Goal: Task Accomplishment & Management: Manage account settings

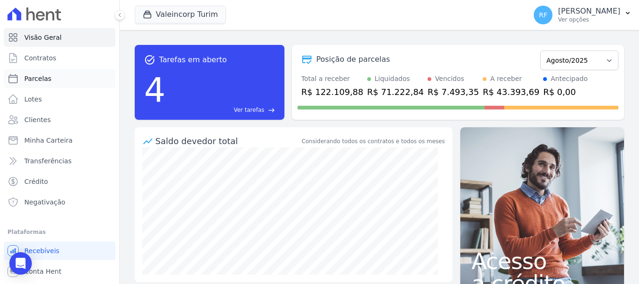
click at [64, 78] on link "Parcelas" at bounding box center [60, 78] width 112 height 19
select select
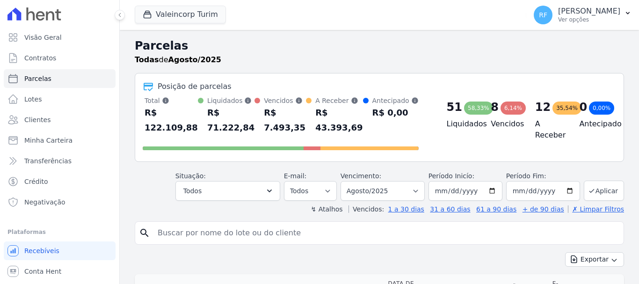
click at [64, 80] on link "Parcelas" at bounding box center [60, 78] width 112 height 19
drag, startPoint x: 196, startPoint y: 250, endPoint x: 197, endPoint y: 230, distance: 20.2
click at [197, 230] on input "search" at bounding box center [386, 233] width 468 height 19
type input "1"
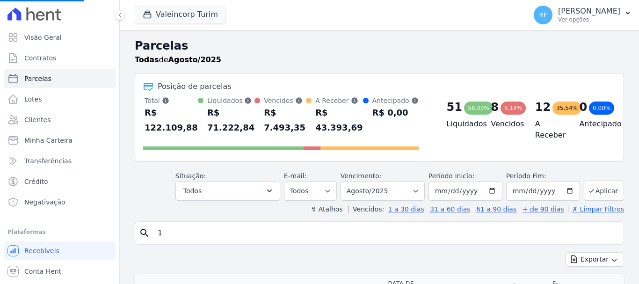
select select
click at [196, 229] on input "search" at bounding box center [386, 233] width 468 height 19
type input "1206"
select select
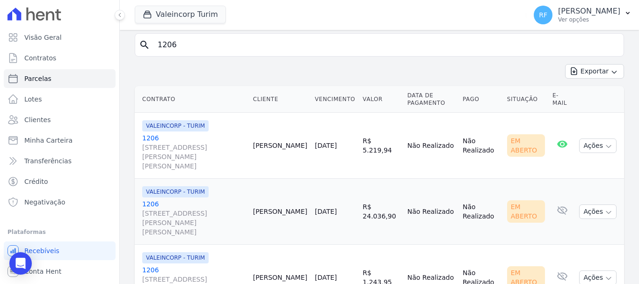
scroll to position [121, 0]
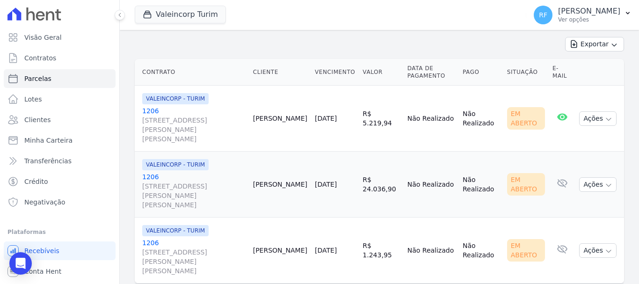
click at [153, 172] on link "1206 [STREET_ADDRESS][PERSON_NAME][PERSON_NAME]" at bounding box center [193, 190] width 103 height 37
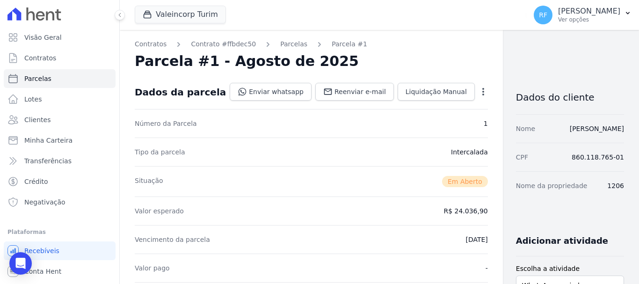
click at [479, 87] on icon "button" at bounding box center [483, 91] width 9 height 9
click at [412, 127] on link "Cancelar Cobrança" at bounding box center [443, 121] width 82 height 17
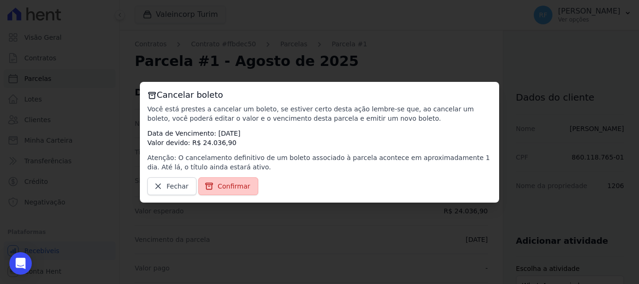
click at [250, 186] on link "Confirmar" at bounding box center [228, 186] width 60 height 18
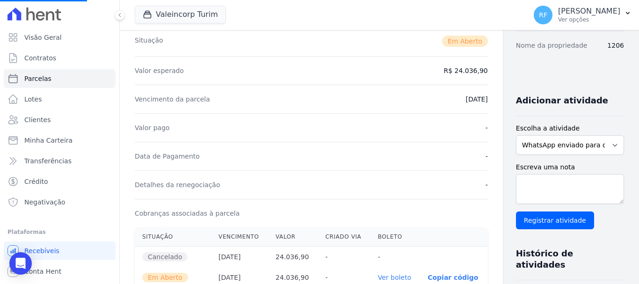
scroll to position [234, 0]
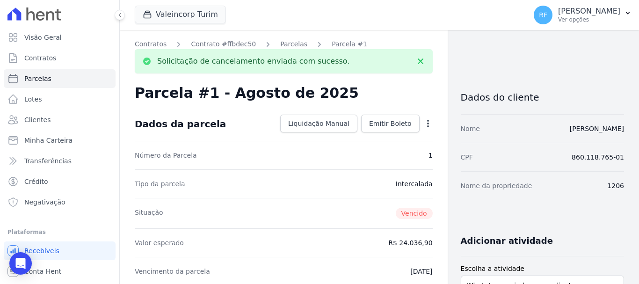
click at [423, 121] on icon "button" at bounding box center [427, 123] width 9 height 9
click at [404, 131] on link "Alterar" at bounding box center [388, 136] width 82 height 17
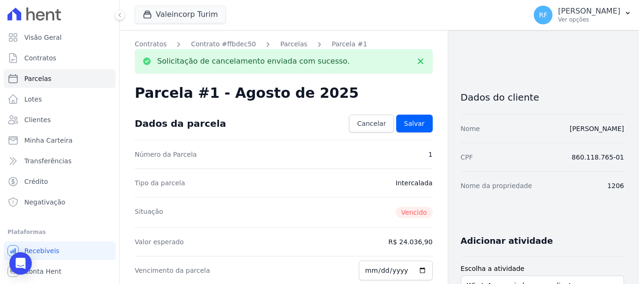
scroll to position [94, 0]
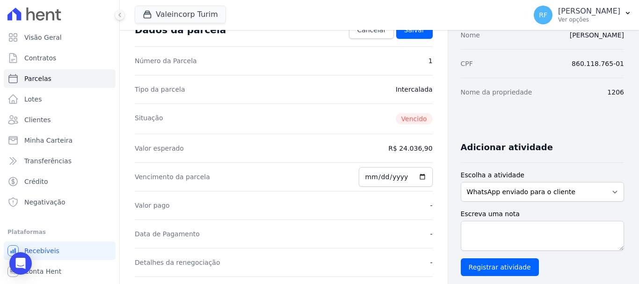
click at [409, 141] on div "Valor esperado R$ 24.036,90" at bounding box center [284, 148] width 298 height 29
click at [411, 146] on dd "R$ 24.036,90" at bounding box center [410, 148] width 44 height 9
click at [433, 133] on div "Contratos Contrato #ffbdec50 [GEOGRAPHIC_DATA] Parcela #1 Solicitação de cancel…" at bounding box center [284, 275] width 328 height 679
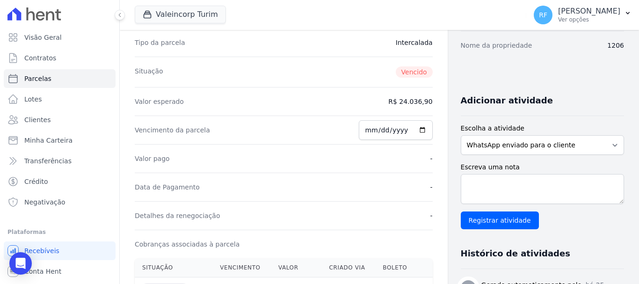
scroll to position [0, 0]
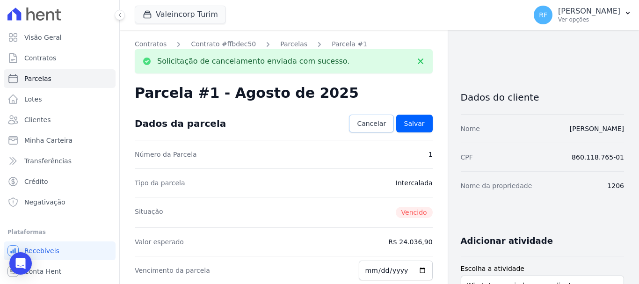
click at [384, 126] on span "Cancelar" at bounding box center [371, 123] width 29 height 9
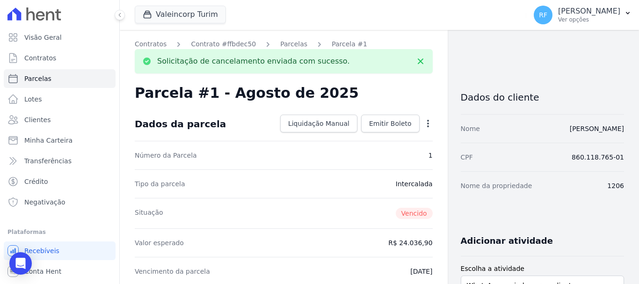
click at [427, 126] on icon "button" at bounding box center [427, 123] width 9 height 9
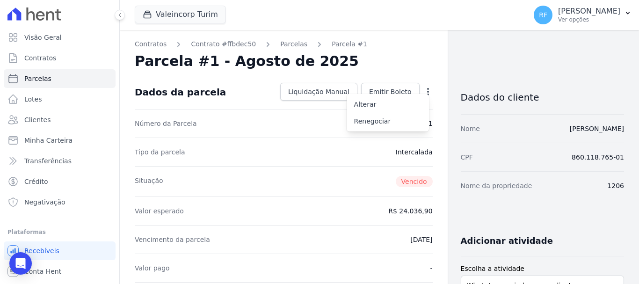
click at [398, 155] on dd "Intercalada" at bounding box center [414, 151] width 37 height 9
click at [423, 92] on icon "button" at bounding box center [427, 91] width 9 height 9
click at [26, 262] on div "Open Intercom Messenger" at bounding box center [20, 263] width 25 height 25
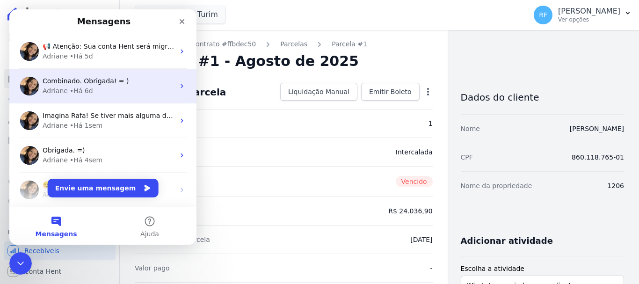
click at [117, 89] on div "[PERSON_NAME] • Há 6d" at bounding box center [109, 91] width 132 height 10
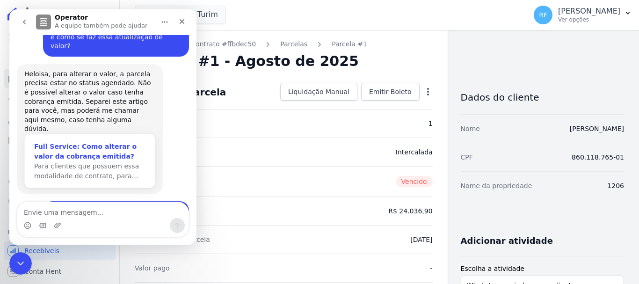
scroll to position [573, 0]
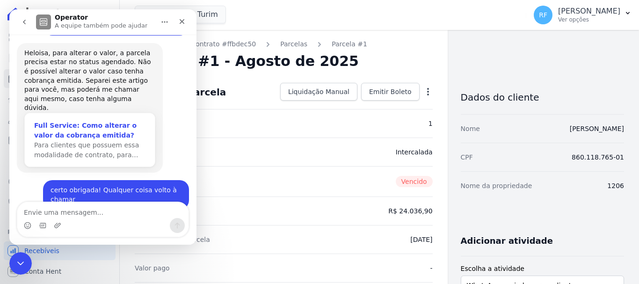
click at [124, 121] on div "Full Service: Como alterar o valor da cobrança emitida?" at bounding box center [89, 131] width 111 height 20
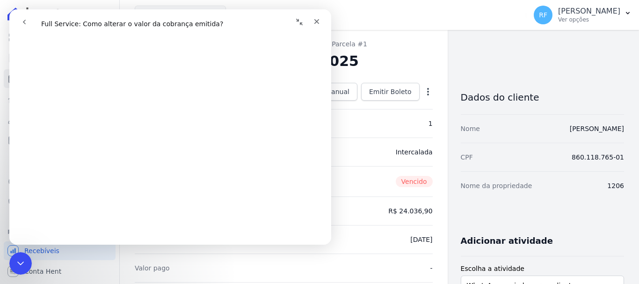
scroll to position [468, 0]
click at [379, 61] on div "Parcela #1 - Agosto de 2025" at bounding box center [284, 61] width 298 height 17
click at [311, 20] on div "Fechar" at bounding box center [316, 21] width 17 height 17
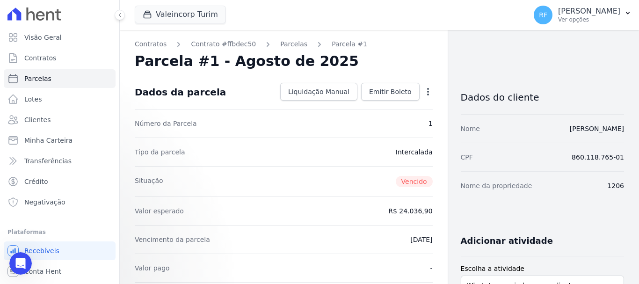
scroll to position [0, 0]
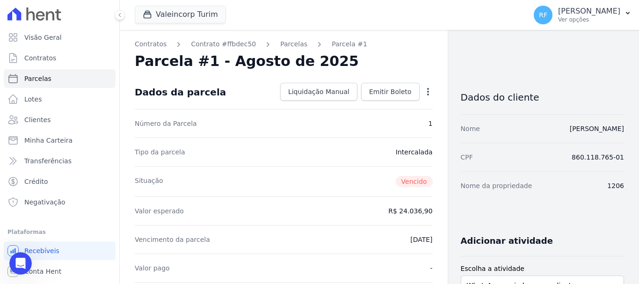
click at [424, 91] on icon "button" at bounding box center [427, 91] width 9 height 9
click at [388, 120] on link "Renegociar" at bounding box center [388, 121] width 82 height 17
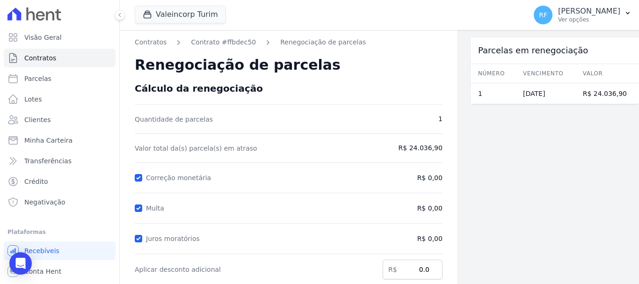
click at [414, 147] on span "R$ 24.036,90" at bounding box center [407, 148] width 70 height 10
drag, startPoint x: 430, startPoint y: 149, endPoint x: 417, endPoint y: 150, distance: 12.7
click at [417, 150] on span "R$ 24.036,90" at bounding box center [407, 148] width 70 height 10
click at [444, 147] on div "Contratos Contrato #ffbdec50 Renegociação de parcelas Renegociação de parcelas …" at bounding box center [289, 249] width 338 height 439
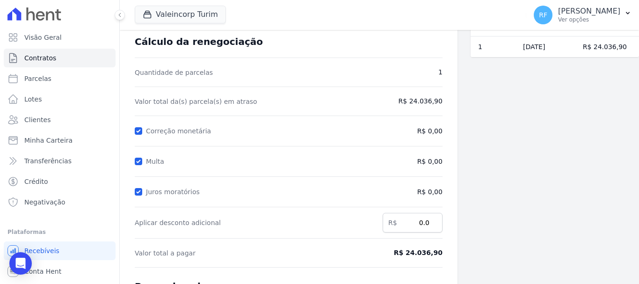
click at [304, 108] on form "Cálculo da renegociação Quantidade de parcelas 1 Valor total da(s) parcela(s) e…" at bounding box center [289, 225] width 308 height 379
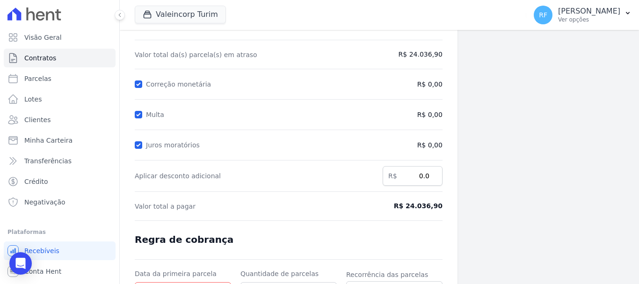
scroll to position [140, 0]
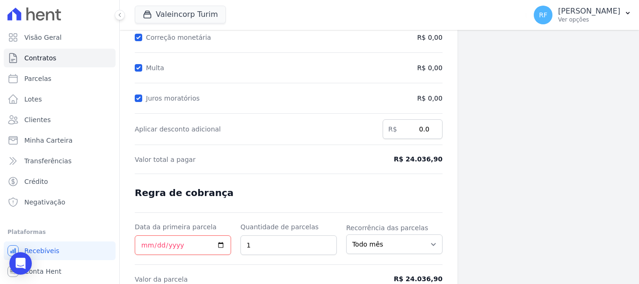
click at [418, 155] on span "R$ 24.036,90" at bounding box center [407, 159] width 70 height 10
click at [429, 161] on span "R$ 24.036,90" at bounding box center [407, 159] width 70 height 10
click at [430, 161] on span "R$ 24.036,90" at bounding box center [407, 159] width 70 height 10
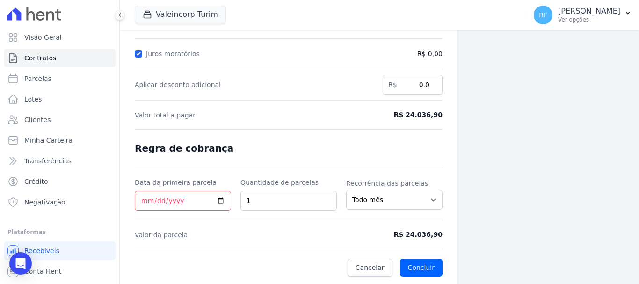
click at [407, 234] on span "R$ 24.036,90" at bounding box center [407, 235] width 70 height 10
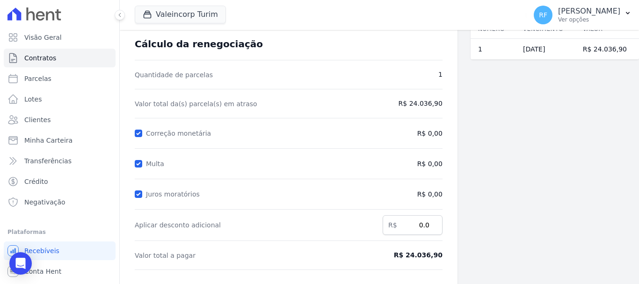
scroll to position [0, 0]
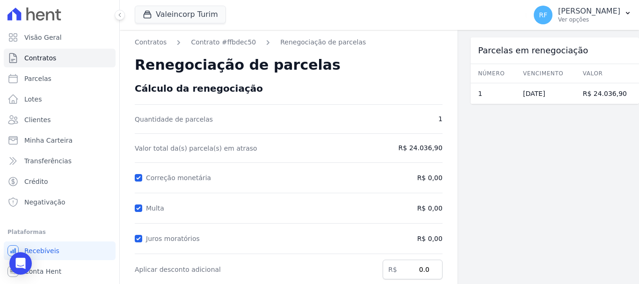
click at [400, 150] on span "R$ 24.036,90" at bounding box center [407, 148] width 70 height 10
click at [423, 142] on form "Cálculo da renegociação Quantidade de parcelas 1 Valor total da(s) parcela(s) e…" at bounding box center [289, 272] width 308 height 379
click at [431, 148] on span "R$ 24.036,90" at bounding box center [407, 148] width 70 height 10
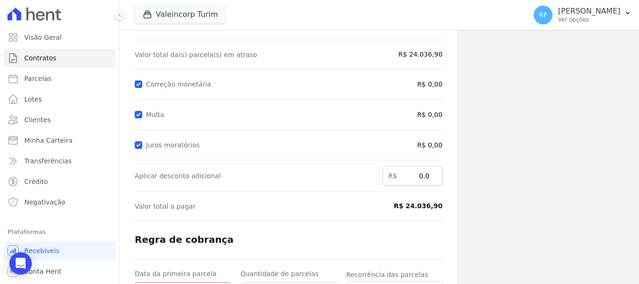
scroll to position [185, 0]
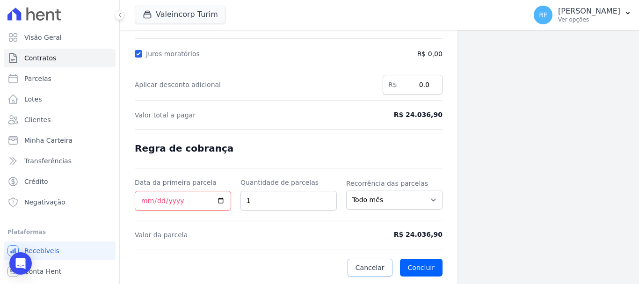
click at [376, 263] on link "Cancelar" at bounding box center [370, 268] width 45 height 18
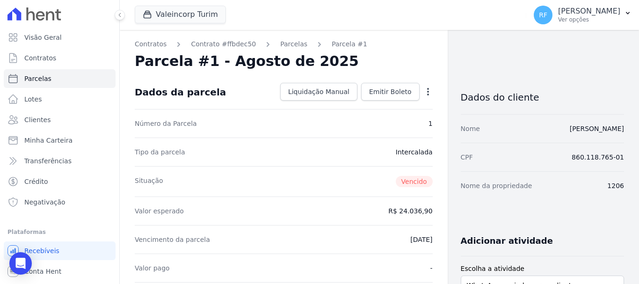
click at [423, 94] on icon "button" at bounding box center [427, 91] width 9 height 9
click at [373, 106] on link "Alterar" at bounding box center [388, 104] width 82 height 17
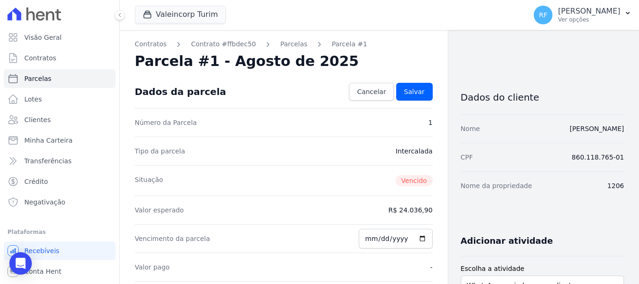
click at [423, 211] on dd "R$ 24.036,90" at bounding box center [410, 209] width 44 height 9
click at [423, 210] on dd "R$ 24.036,90" at bounding box center [410, 209] width 44 height 9
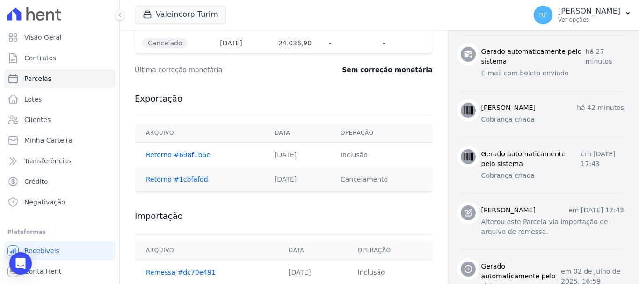
scroll to position [327, 0]
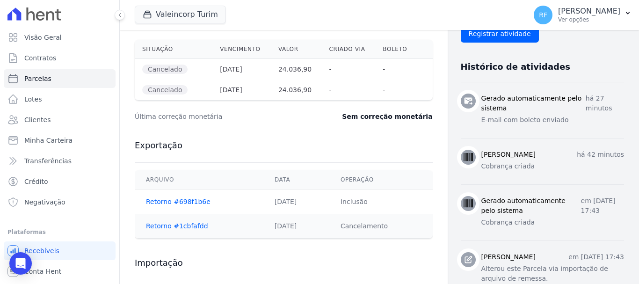
drag, startPoint x: 290, startPoint y: 100, endPoint x: 296, endPoint y: 85, distance: 16.4
click at [291, 97] on div "Situação Vencimento [GEOGRAPHIC_DATA] Criado via [GEOGRAPHIC_DATA] Cancelado [D…" at bounding box center [284, 70] width 298 height 61
click at [296, 85] on th "24.036,90" at bounding box center [296, 90] width 51 height 21
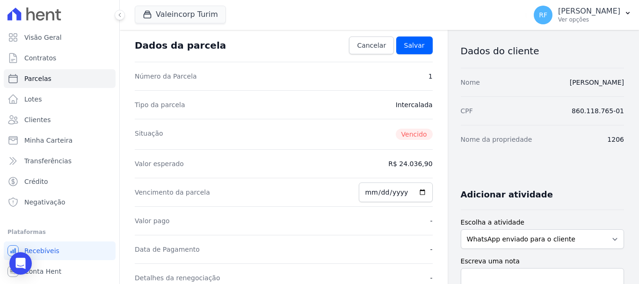
scroll to position [0, 0]
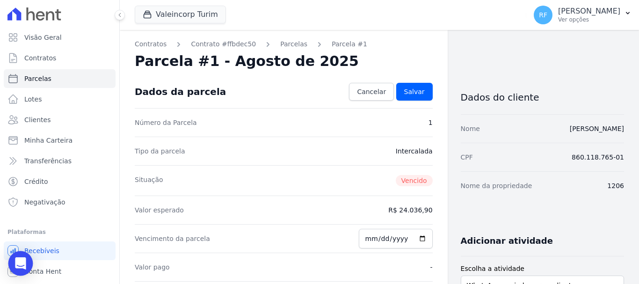
drag, startPoint x: 19, startPoint y: 265, endPoint x: 20, endPoint y: 261, distance: 4.8
click at [19, 265] on icon "Open Intercom Messenger" at bounding box center [20, 263] width 11 height 12
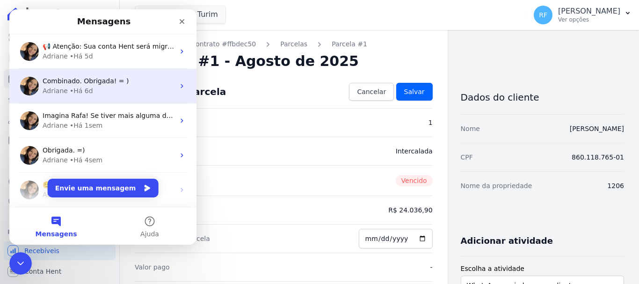
click at [98, 85] on span "Combinado. Obrigada! = )" at bounding box center [86, 80] width 87 height 7
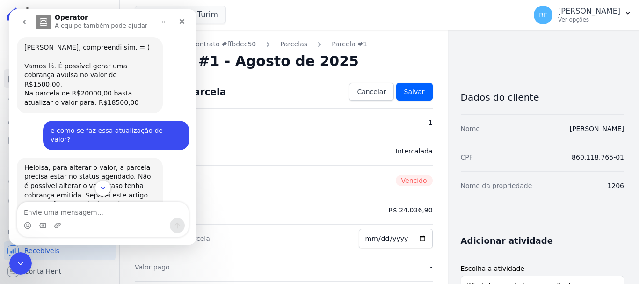
scroll to position [552, 0]
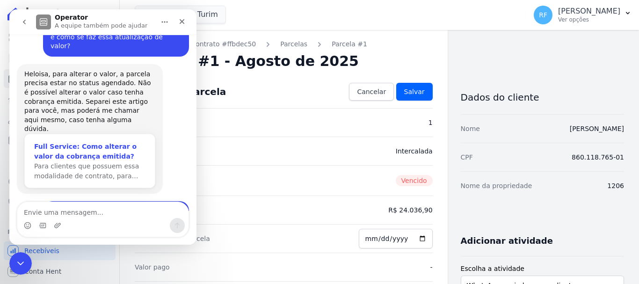
click at [114, 142] on div "Full Service: Como alterar o valor da cobrança emitida?" at bounding box center [89, 152] width 111 height 20
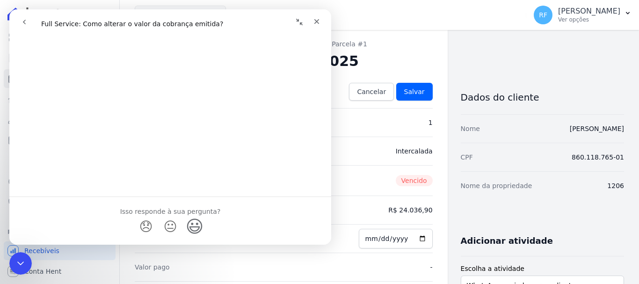
scroll to position [723, 0]
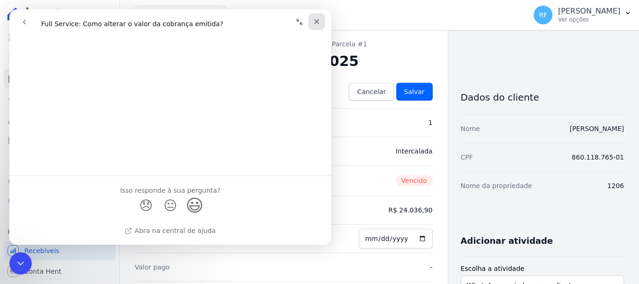
click at [315, 25] on div "Fechar" at bounding box center [316, 21] width 17 height 17
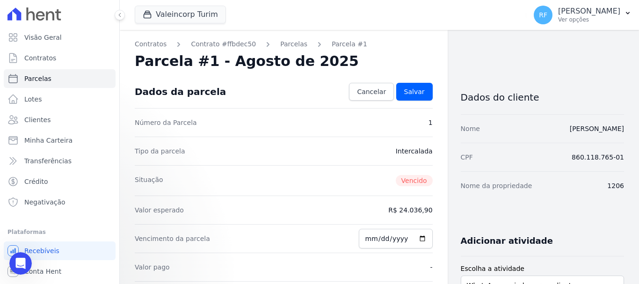
scroll to position [0, 0]
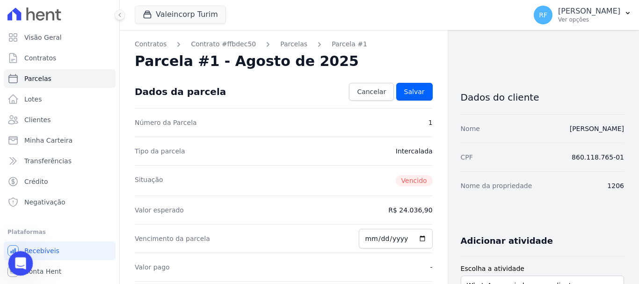
click at [9, 267] on div at bounding box center [20, 263] width 25 height 25
click at [13, 266] on div "Abertura do Messenger da Intercom" at bounding box center [19, 262] width 31 height 31
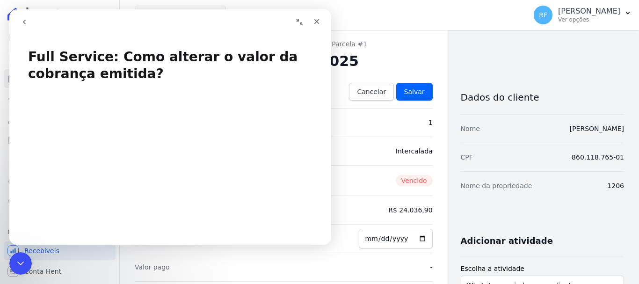
scroll to position [47, 0]
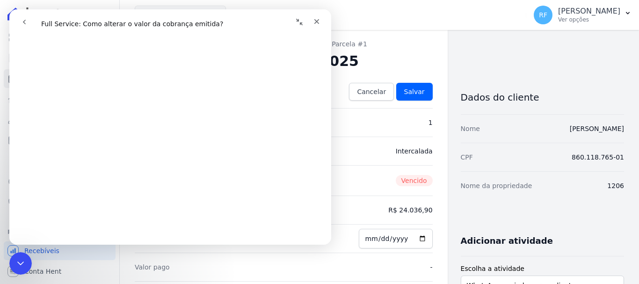
click at [24, 21] on icon "go back" at bounding box center [24, 22] width 3 height 5
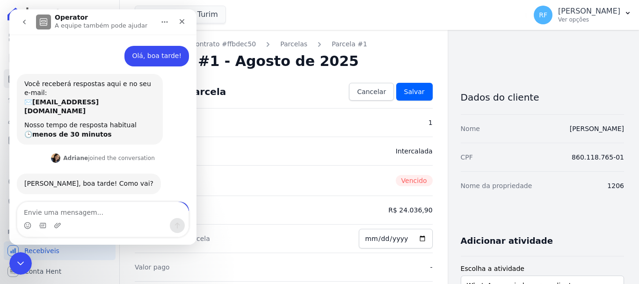
scroll to position [573, 0]
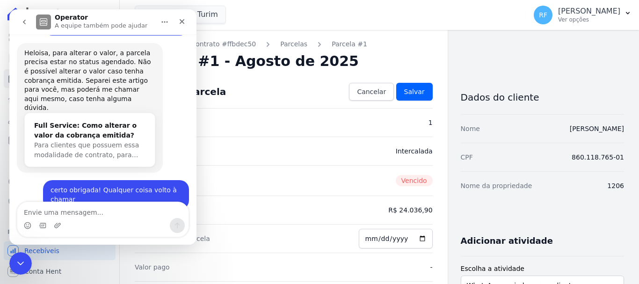
type textarea "o"
type textarea "Oii, tudo bem?"
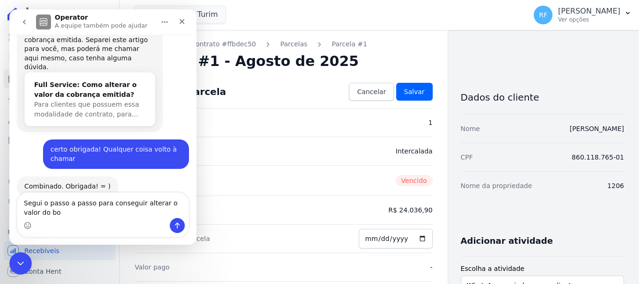
scroll to position [635, 0]
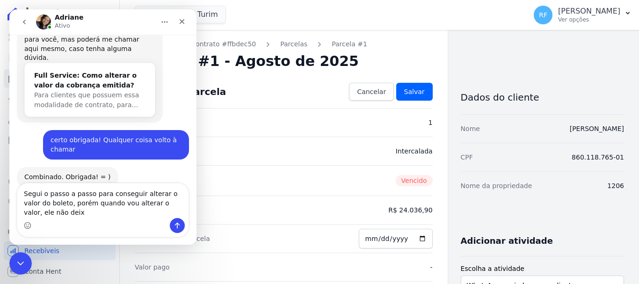
type textarea "Segui o passo a passo para conseguir alterar o valor do boleto, porém quando vo…"
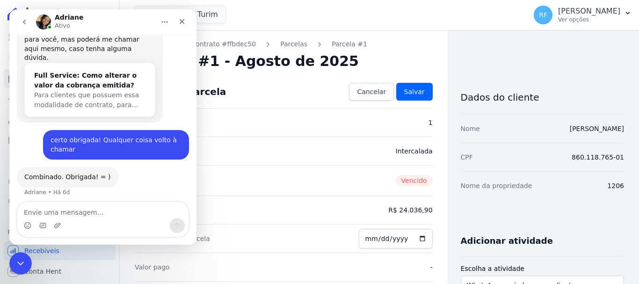
scroll to position [666, 0]
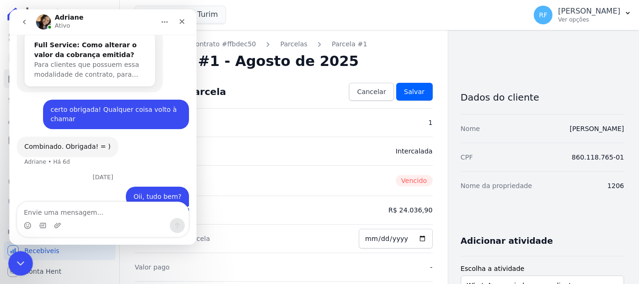
click at [16, 266] on icon "Encerramento do Messenger da Intercom" at bounding box center [19, 261] width 11 height 11
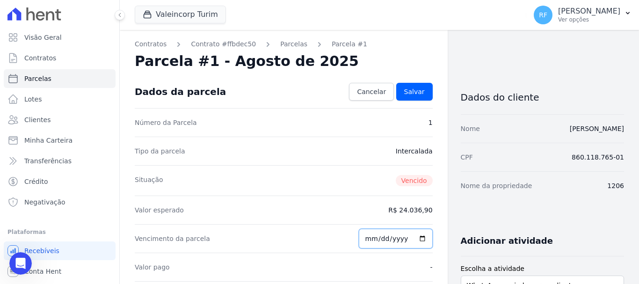
click at [372, 238] on input "[DATE]" at bounding box center [396, 239] width 74 height 20
type input "[DATE]"
click at [383, 211] on div "Valor esperado R$ 24.036,90" at bounding box center [284, 210] width 298 height 29
click at [405, 212] on dd "R$ 24.036,90" at bounding box center [410, 209] width 44 height 9
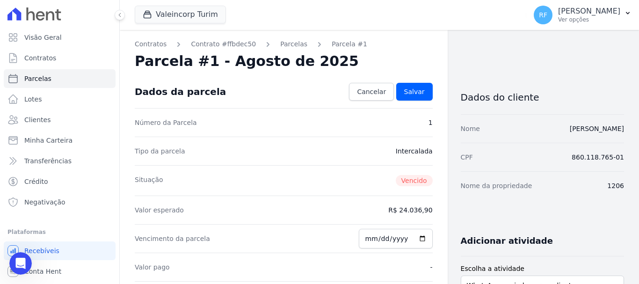
click at [405, 212] on dd "R$ 24.036,90" at bounding box center [410, 209] width 44 height 9
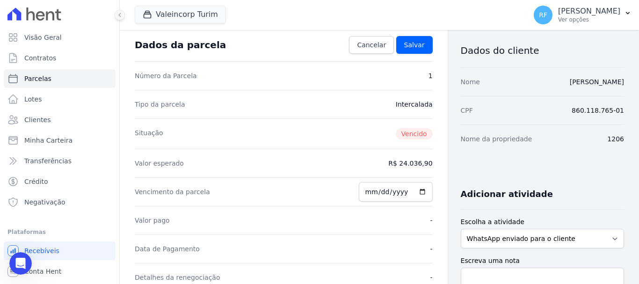
click at [417, 129] on span "Vencido" at bounding box center [414, 133] width 37 height 11
click at [419, 157] on div "Valor esperado R$ 24.036,90" at bounding box center [284, 163] width 298 height 29
click at [425, 163] on dd "R$ 24.036,90" at bounding box center [410, 163] width 44 height 9
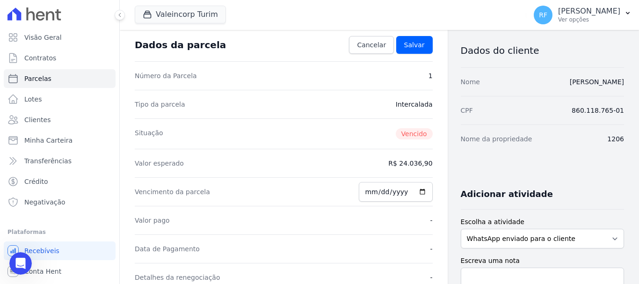
click at [425, 163] on dd "R$ 24.036,90" at bounding box center [410, 163] width 44 height 9
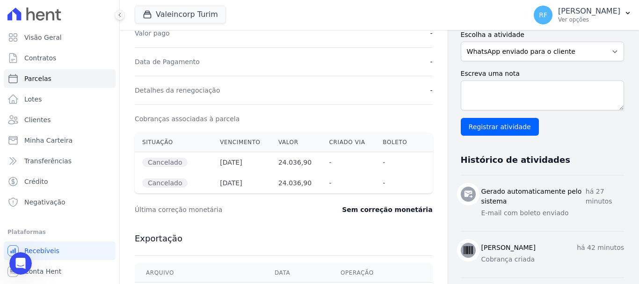
scroll to position [0, 0]
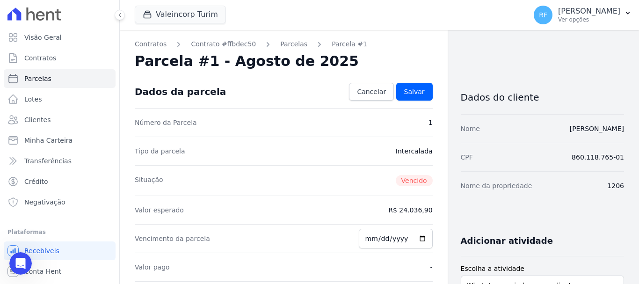
click at [474, 172] on div "Nome da propriedade 1206" at bounding box center [542, 185] width 163 height 29
click at [25, 261] on icon "Abertura do Messenger da Intercom" at bounding box center [19, 262] width 15 height 15
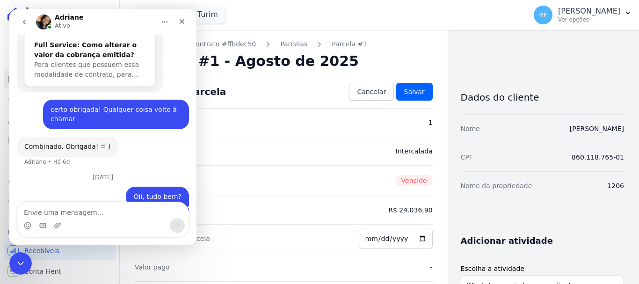
scroll to position [760, 0]
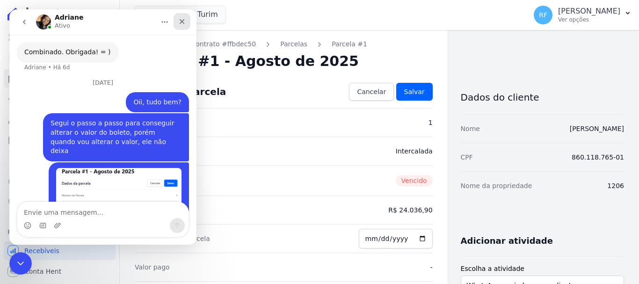
drag, startPoint x: 186, startPoint y: 28, endPoint x: 201, endPoint y: 36, distance: 17.8
click at [186, 28] on div "Fechar" at bounding box center [182, 21] width 17 height 17
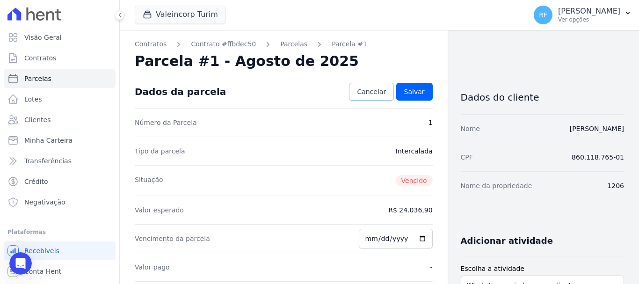
click at [376, 92] on span "Cancelar" at bounding box center [371, 91] width 29 height 9
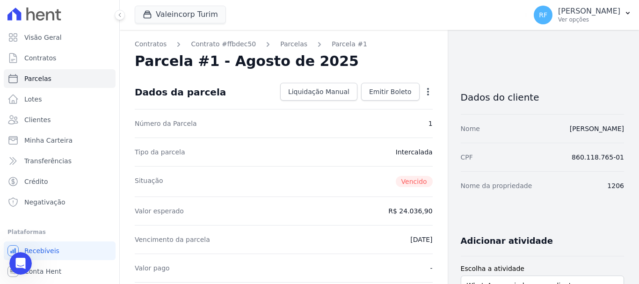
click at [427, 89] on icon "button" at bounding box center [427, 91] width 9 height 9
click at [401, 125] on link "Renegociar" at bounding box center [388, 121] width 82 height 17
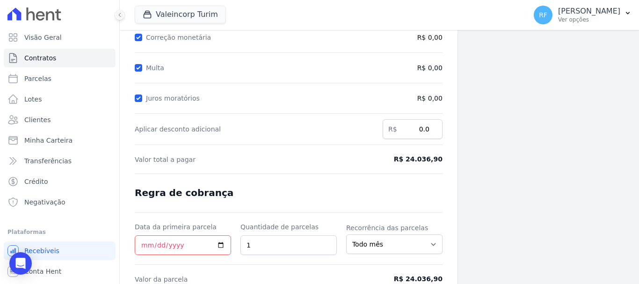
scroll to position [185, 0]
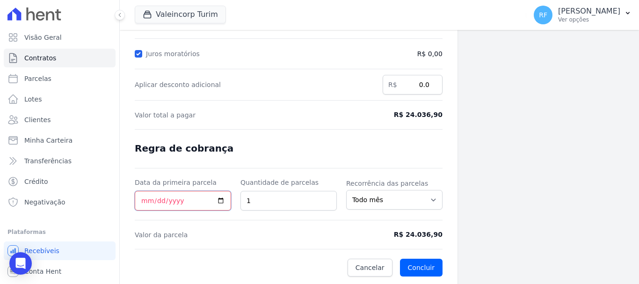
click at [147, 199] on input "Data da primeira parcela" at bounding box center [183, 201] width 96 height 20
click at [146, 198] on input "[DATE]" at bounding box center [183, 201] width 96 height 20
type input "[DATE]"
click at [299, 146] on form "Cálculo da renegociação Quantidade de parcelas 1 Valor total da(s) parcela(s) e…" at bounding box center [289, 87] width 308 height 379
click at [415, 194] on select "Todo mês A cada 2 meses A cada 3 meses A cada 6 meses A cada 10 meses A cada 12…" at bounding box center [394, 200] width 96 height 20
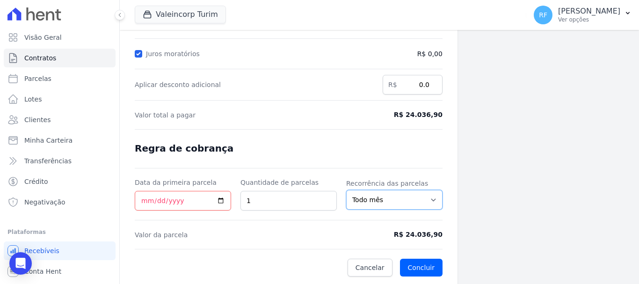
click at [416, 198] on select "Todo mês A cada 2 meses A cada 3 meses A cada 6 meses A cada 10 meses A cada 12…" at bounding box center [394, 200] width 96 height 20
click at [270, 111] on span "Valor total a pagar" at bounding box center [249, 114] width 228 height 9
click at [411, 108] on form "Cálculo da renegociação Quantidade de parcelas 1 Valor total da(s) parcela(s) e…" at bounding box center [289, 87] width 308 height 379
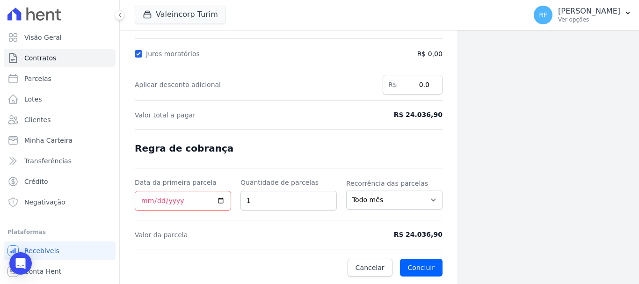
click at [422, 114] on span "R$ 24.036,90" at bounding box center [407, 115] width 70 height 10
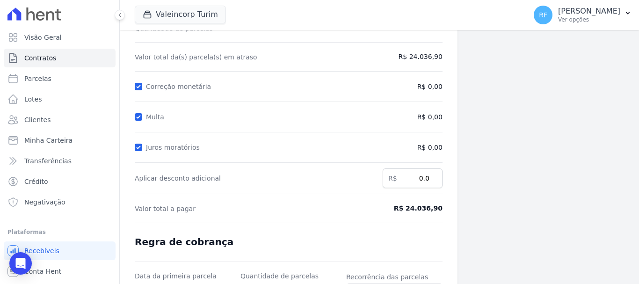
click at [434, 53] on span "R$ 24.036,90" at bounding box center [407, 57] width 70 height 10
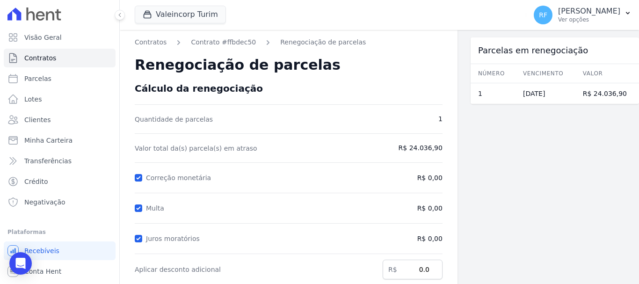
scroll to position [185, 0]
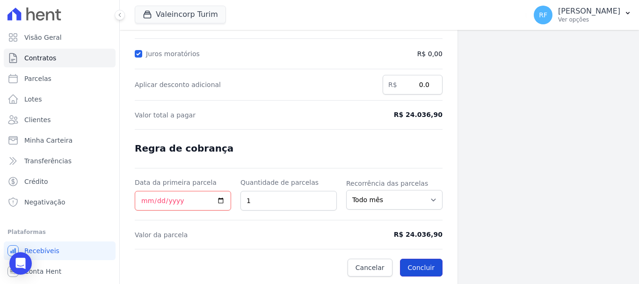
click at [418, 262] on button "Concluir" at bounding box center [421, 268] width 43 height 18
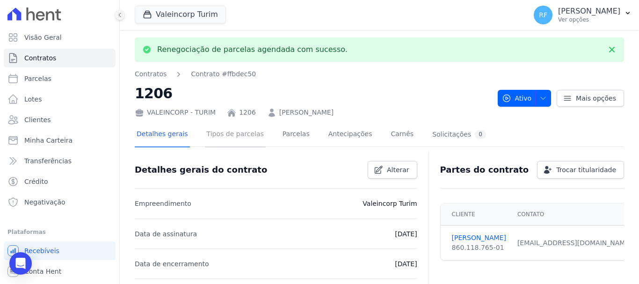
click at [229, 136] on link "Tipos de parcelas" at bounding box center [235, 135] width 61 height 25
click at [291, 134] on link "Parcelas" at bounding box center [296, 135] width 31 height 25
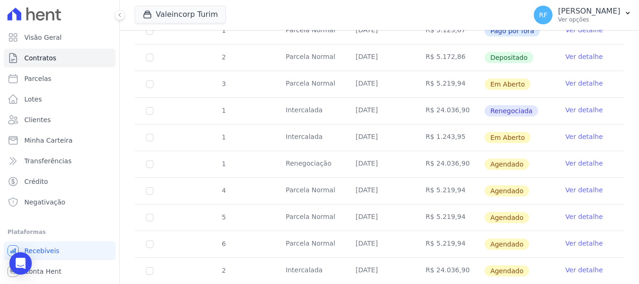
scroll to position [234, 0]
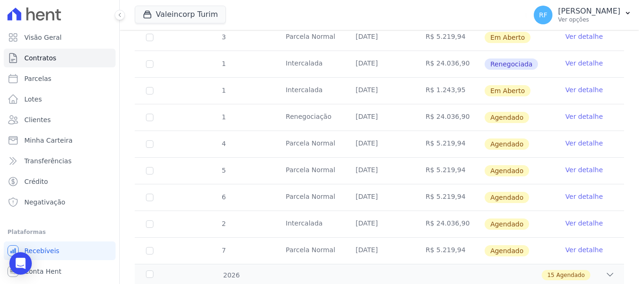
drag, startPoint x: 485, startPoint y: 60, endPoint x: 523, endPoint y: 63, distance: 37.5
click at [523, 63] on td "Renegociada" at bounding box center [519, 64] width 70 height 26
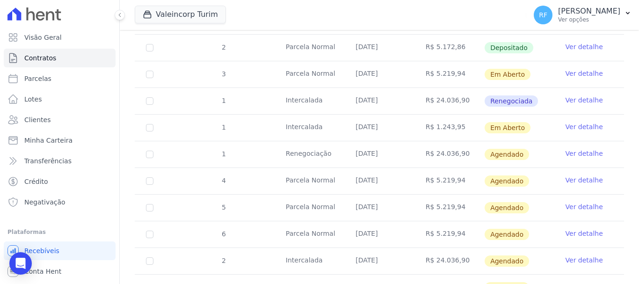
scroll to position [195, 0]
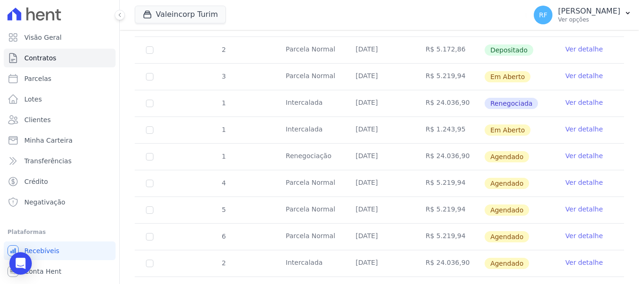
click at [572, 151] on link "Ver detalhe" at bounding box center [584, 155] width 37 height 9
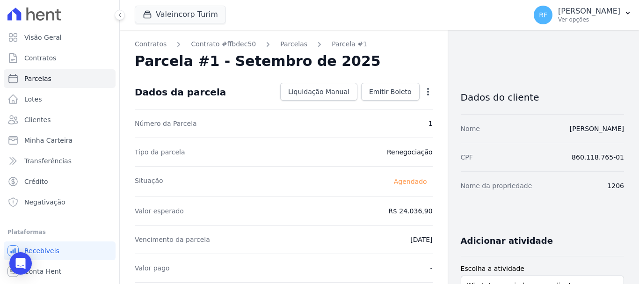
click at [427, 88] on icon "button" at bounding box center [428, 91] width 2 height 7
click at [406, 103] on link "Alterar" at bounding box center [388, 104] width 82 height 17
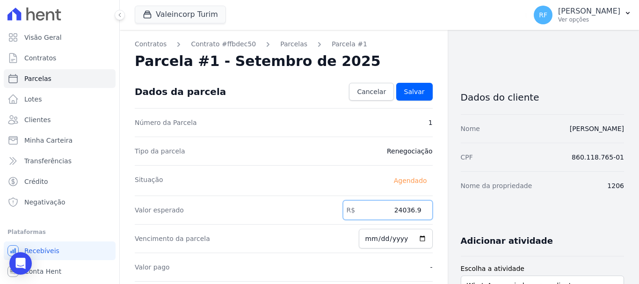
click at [394, 207] on input "24036.9" at bounding box center [388, 210] width 90 height 20
type input "2"
type input "19036.91"
click at [351, 118] on div "Número da Parcela 1" at bounding box center [284, 122] width 298 height 29
click at [411, 90] on span "Salvar" at bounding box center [414, 91] width 21 height 9
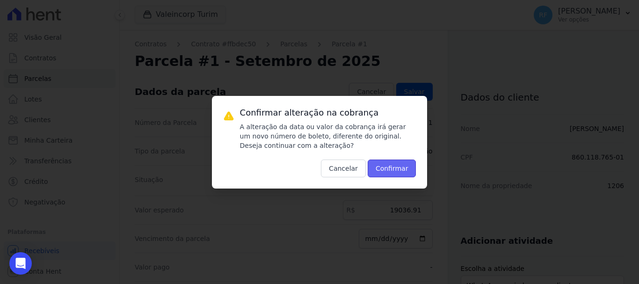
click at [395, 171] on button "Confirmar" at bounding box center [392, 169] width 49 height 18
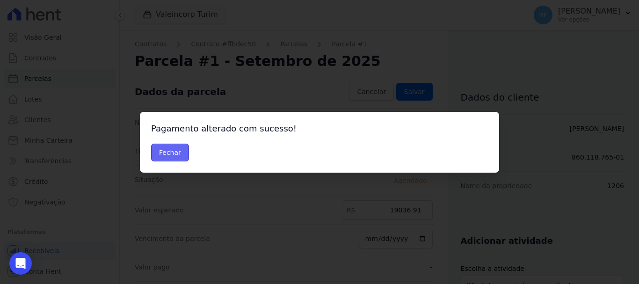
click at [168, 157] on button "Fechar" at bounding box center [170, 153] width 38 height 18
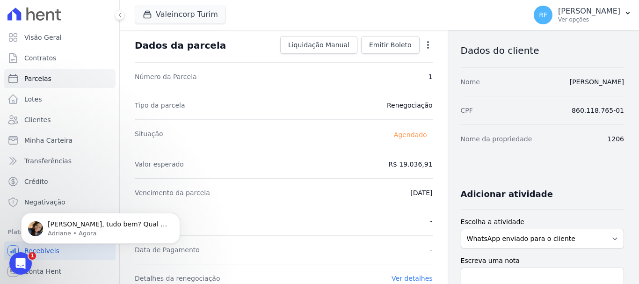
click at [254, 203] on div "Vencimento da parcela [DATE]" at bounding box center [284, 192] width 298 height 29
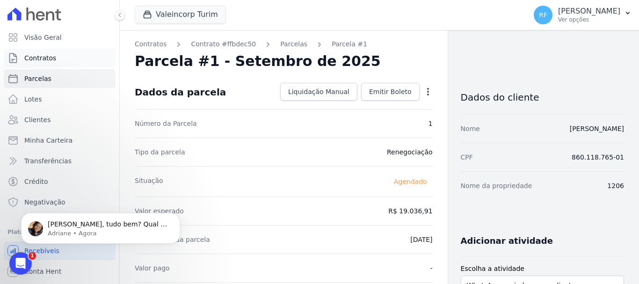
click at [58, 61] on link "Contratos" at bounding box center [60, 58] width 112 height 19
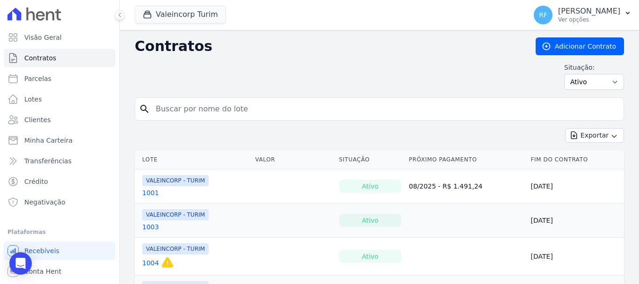
drag, startPoint x: 243, startPoint y: 105, endPoint x: 245, endPoint y: 99, distance: 6.1
click at [243, 105] on input "search" at bounding box center [385, 109] width 470 height 19
type input "1206"
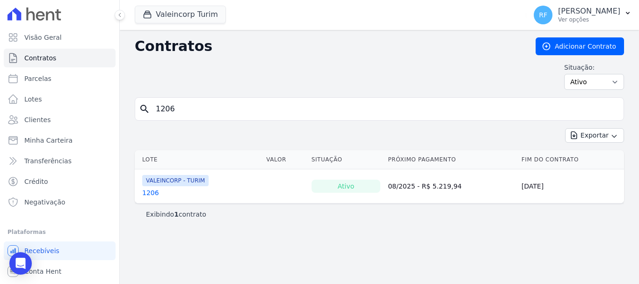
click at [150, 194] on link "1206" at bounding box center [150, 192] width 17 height 9
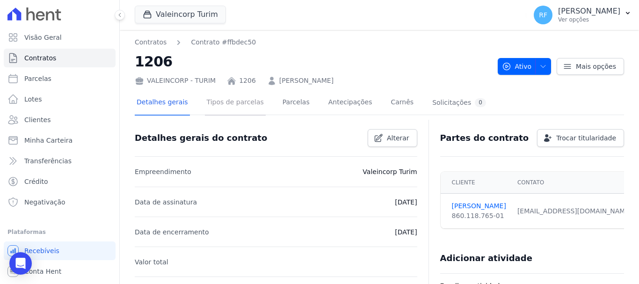
click at [234, 99] on link "Tipos de parcelas" at bounding box center [235, 103] width 61 height 25
click at [281, 94] on link "Parcelas" at bounding box center [296, 103] width 31 height 25
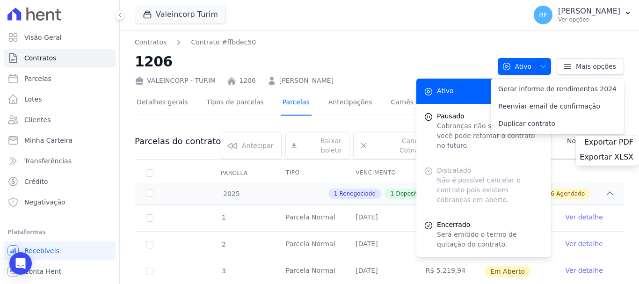
click at [285, 107] on link "Parcelas" at bounding box center [296, 103] width 31 height 25
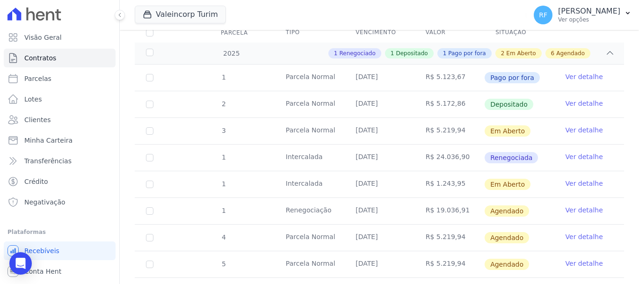
scroll to position [234, 0]
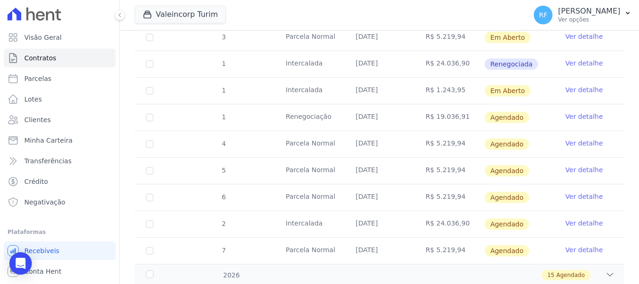
drag, startPoint x: 284, startPoint y: 111, endPoint x: 536, endPoint y: 113, distance: 251.8
click at [536, 113] on tr "1 Renegociação 15/09/2025 R$ 19.036,91 Agendado Ver detalhe" at bounding box center [379, 117] width 489 height 27
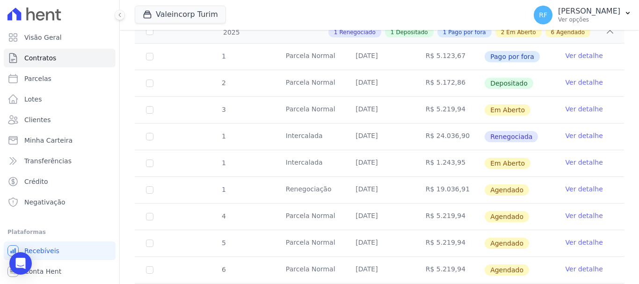
scroll to position [168, 0]
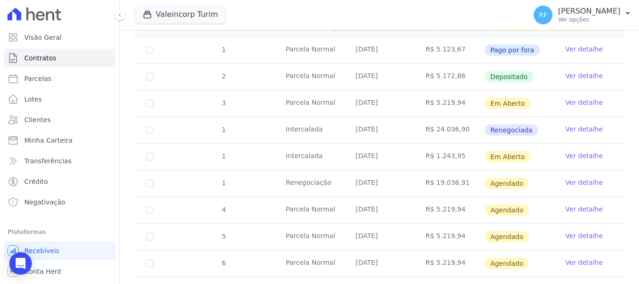
click at [574, 178] on link "Ver detalhe" at bounding box center [584, 182] width 37 height 9
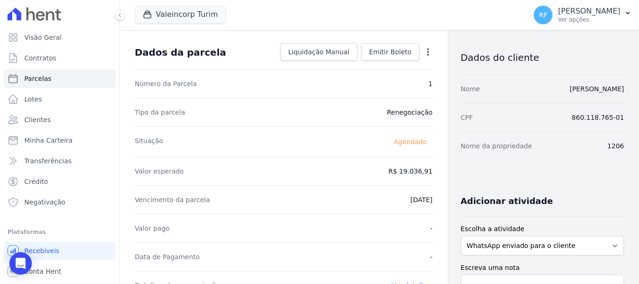
scroll to position [42, 0]
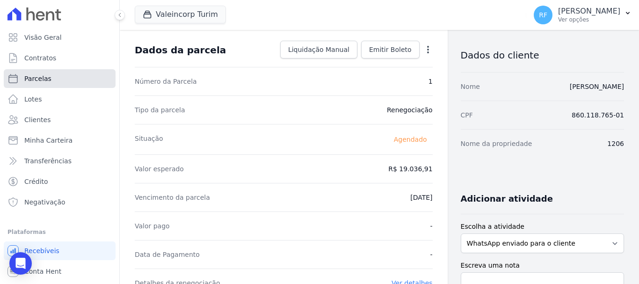
click at [74, 76] on link "Parcelas" at bounding box center [60, 78] width 112 height 19
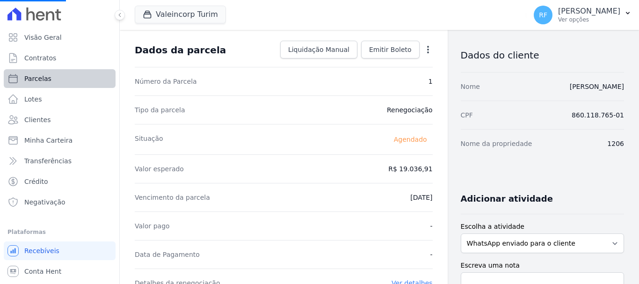
select select
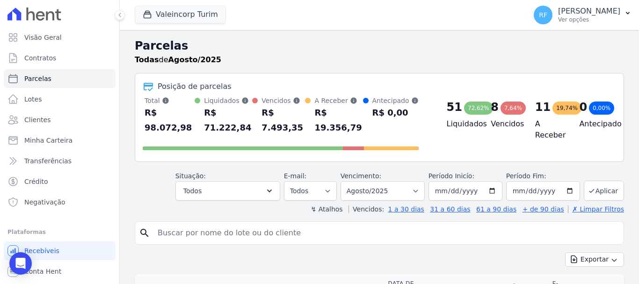
paste input "33510330000644817"
type input "33510330000644817"
select select
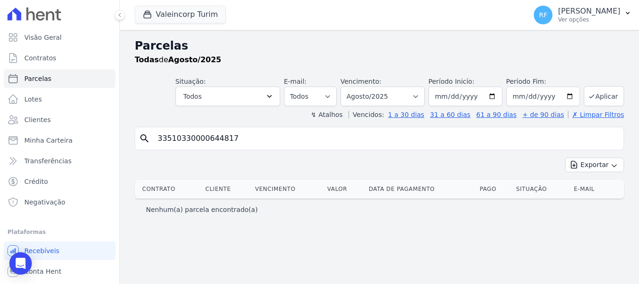
drag, startPoint x: 244, startPoint y: 129, endPoint x: 174, endPoint y: 109, distance: 73.5
click at [174, 109] on div "Parcelas Todas de Agosto/2025 Situação: Agendado Em Aberto Pago Processando Can…" at bounding box center [379, 157] width 519 height 254
type input "3"
type input "enyla"
select select
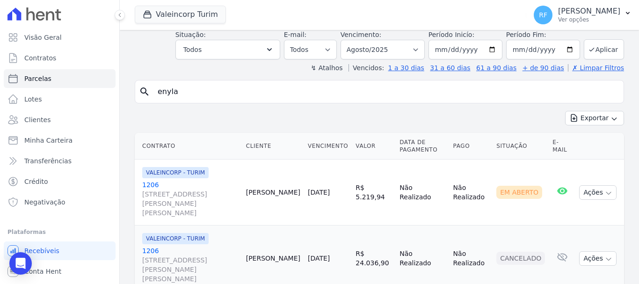
scroll to position [121, 0]
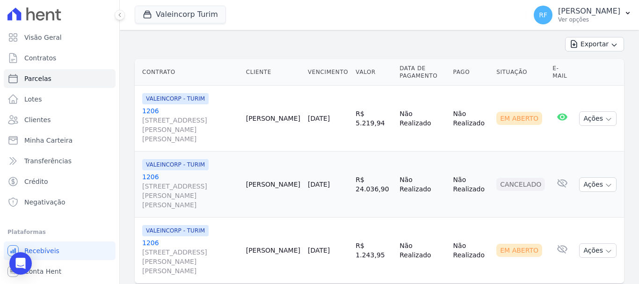
click at [149, 172] on link "1206 [STREET_ADDRESS][PERSON_NAME][PERSON_NAME]" at bounding box center [190, 190] width 96 height 37
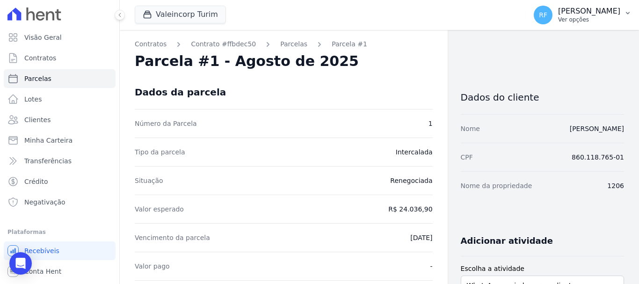
click at [607, 5] on button "RF Rafaela Fagundes Ver opções" at bounding box center [582, 15] width 113 height 26
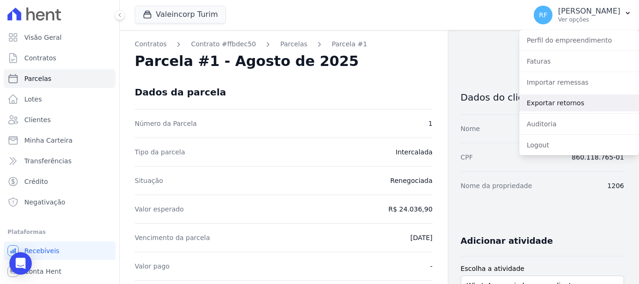
click at [587, 101] on link "Exportar retornos" at bounding box center [579, 103] width 120 height 17
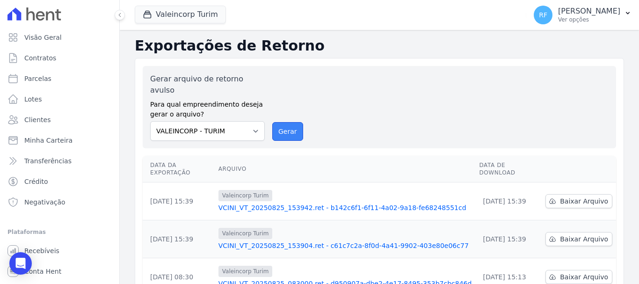
click at [291, 122] on button "Gerar" at bounding box center [287, 131] width 31 height 19
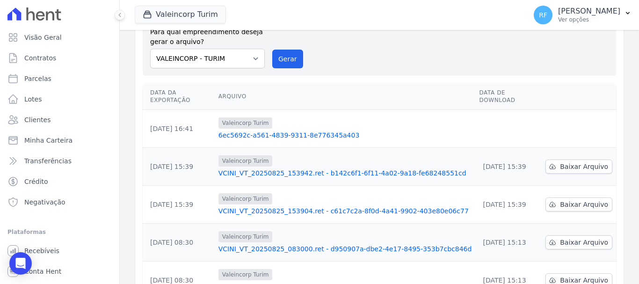
scroll to position [82, 0]
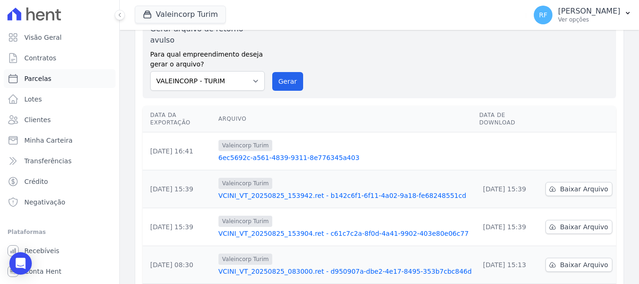
click at [62, 83] on link "Parcelas" at bounding box center [60, 78] width 112 height 19
select select
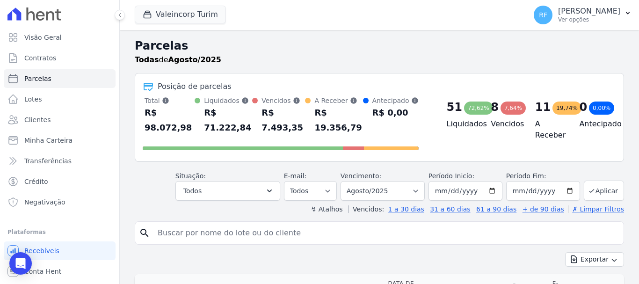
click at [267, 229] on input "search" at bounding box center [386, 233] width 468 height 19
type input "enyla"
select select
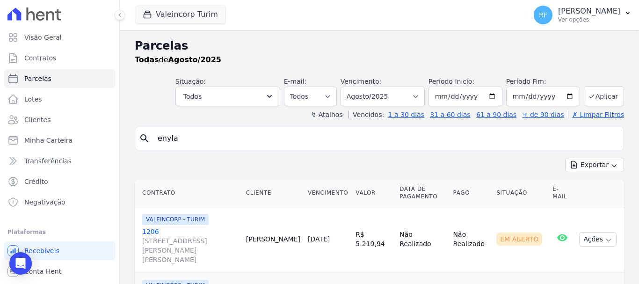
scroll to position [121, 0]
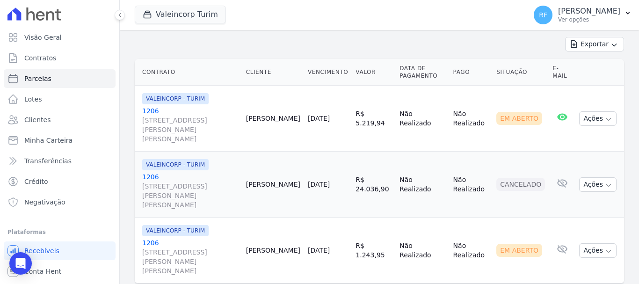
click at [150, 172] on link "1206 [STREET_ADDRESS][PERSON_NAME][PERSON_NAME]" at bounding box center [190, 190] width 96 height 37
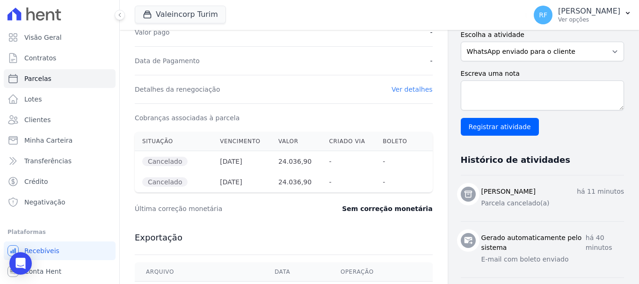
scroll to position [328, 0]
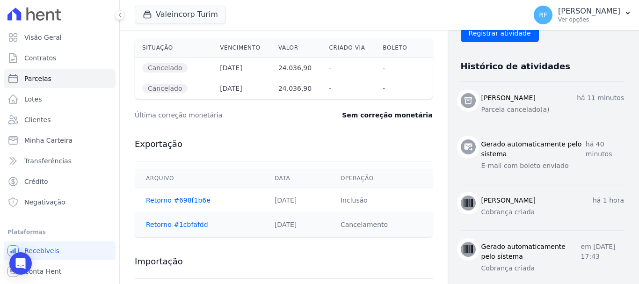
drag, startPoint x: 263, startPoint y: 224, endPoint x: 297, endPoint y: 235, distance: 36.3
click at [297, 235] on td "[DATE]" at bounding box center [296, 224] width 66 height 24
click at [590, 10] on p "[PERSON_NAME]" at bounding box center [589, 11] width 62 height 9
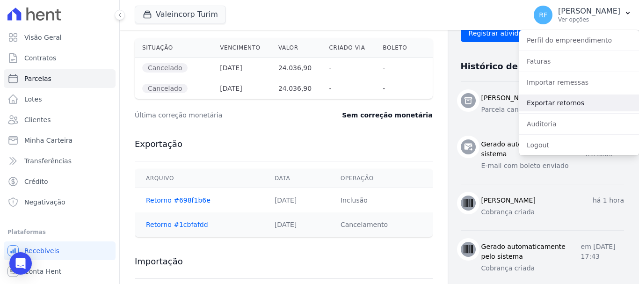
click at [574, 100] on link "Exportar retornos" at bounding box center [579, 103] width 120 height 17
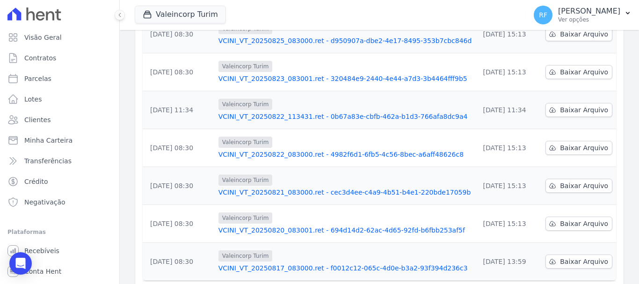
scroll to position [307, 0]
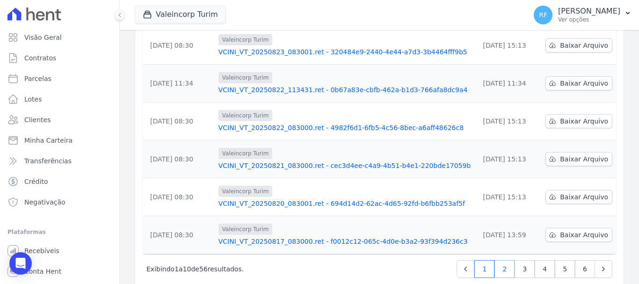
click at [506, 260] on link "2" at bounding box center [505, 269] width 20 height 18
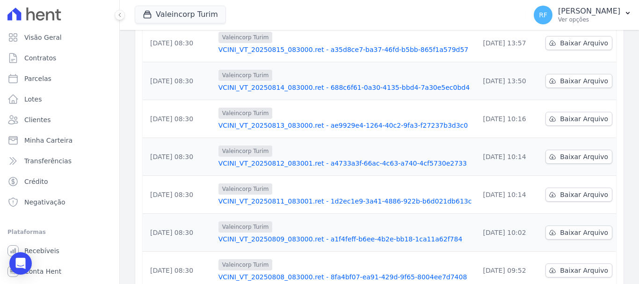
scroll to position [307, 0]
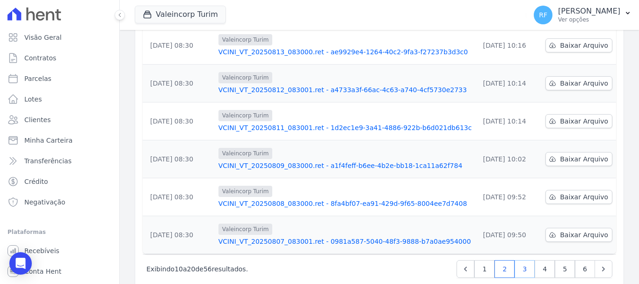
click at [518, 260] on link "3" at bounding box center [525, 269] width 20 height 18
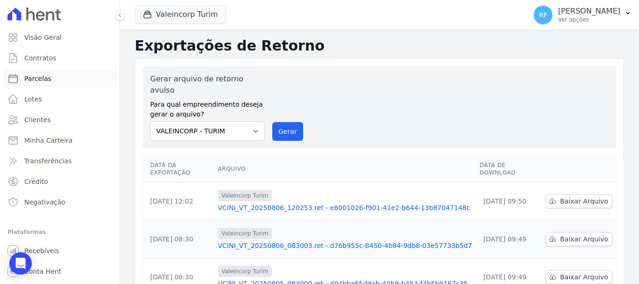
click at [47, 85] on link "Parcelas" at bounding box center [60, 78] width 112 height 19
select select
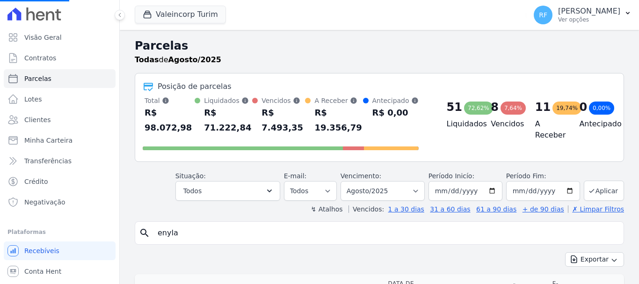
drag, startPoint x: 221, startPoint y: 217, endPoint x: 160, endPoint y: 222, distance: 61.6
click at [161, 224] on input "enyla" at bounding box center [386, 233] width 468 height 19
type input "ec"
select select
click at [285, 230] on input "search" at bounding box center [386, 233] width 468 height 19
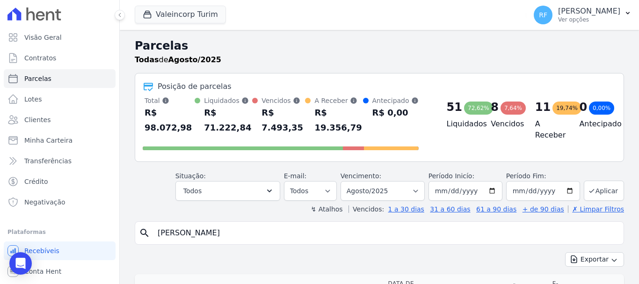
type input "carlos"
select select
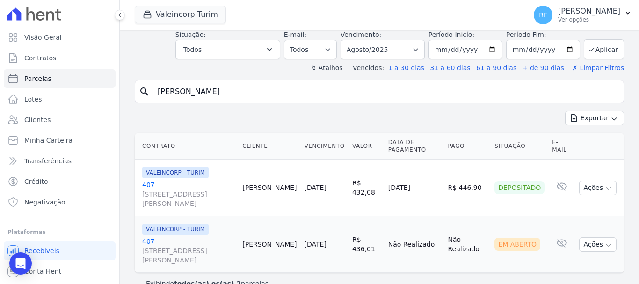
scroll to position [64, 0]
